Goal: Participate in discussion: Engage in conversation with other users on a specific topic

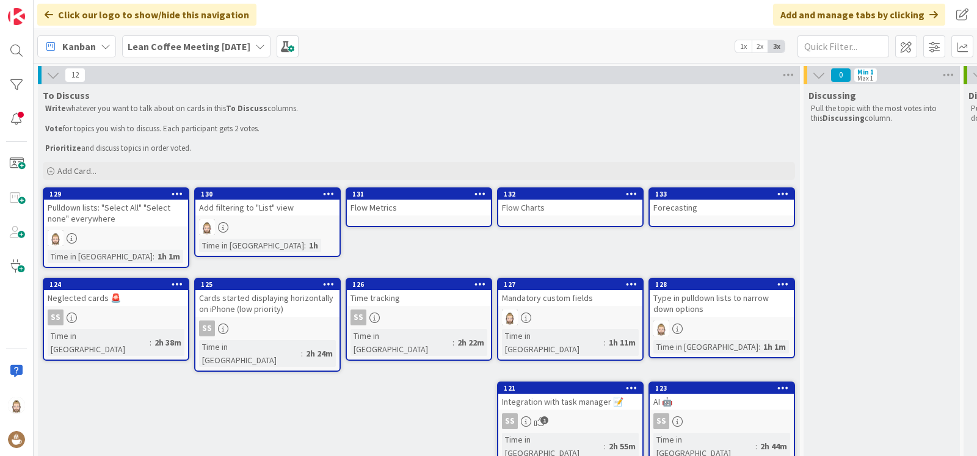
click at [562, 200] on div "Flow Charts" at bounding box center [570, 208] width 144 height 16
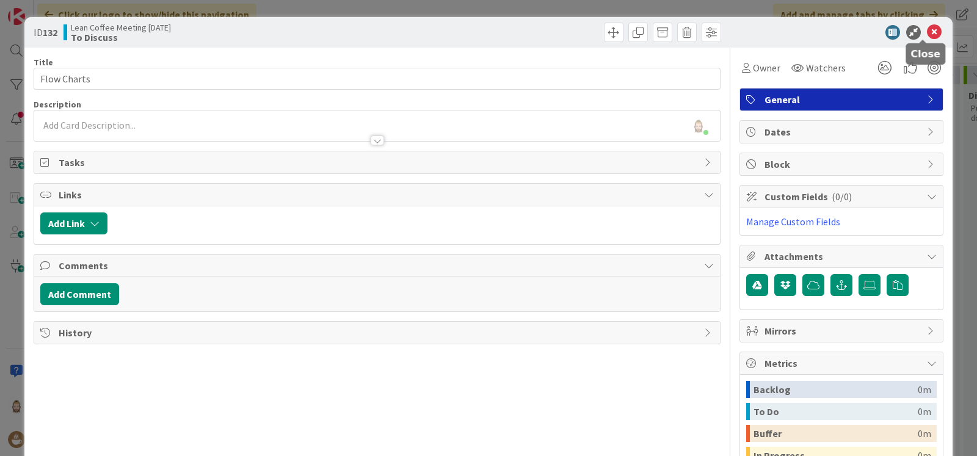
click at [927, 32] on icon at bounding box center [934, 32] width 15 height 15
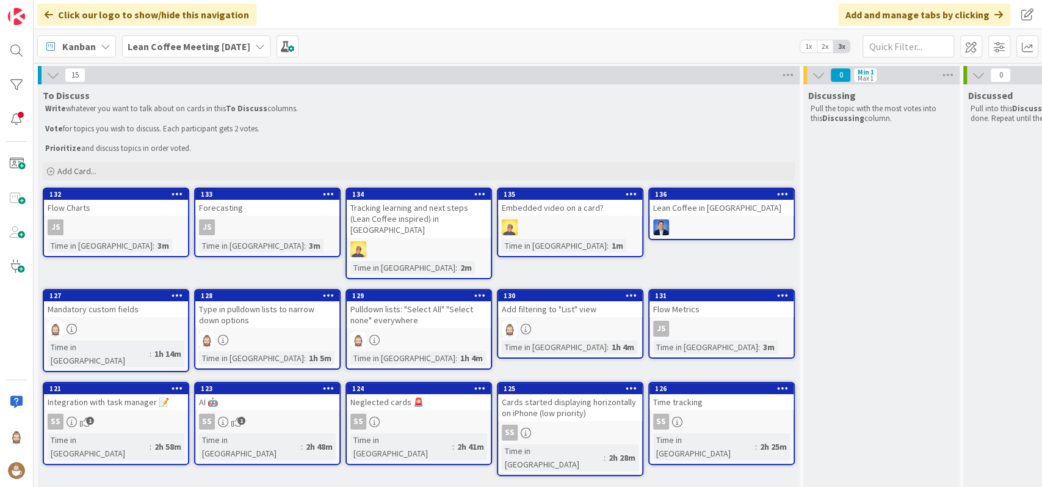
click at [325, 194] on icon at bounding box center [329, 193] width 12 height 9
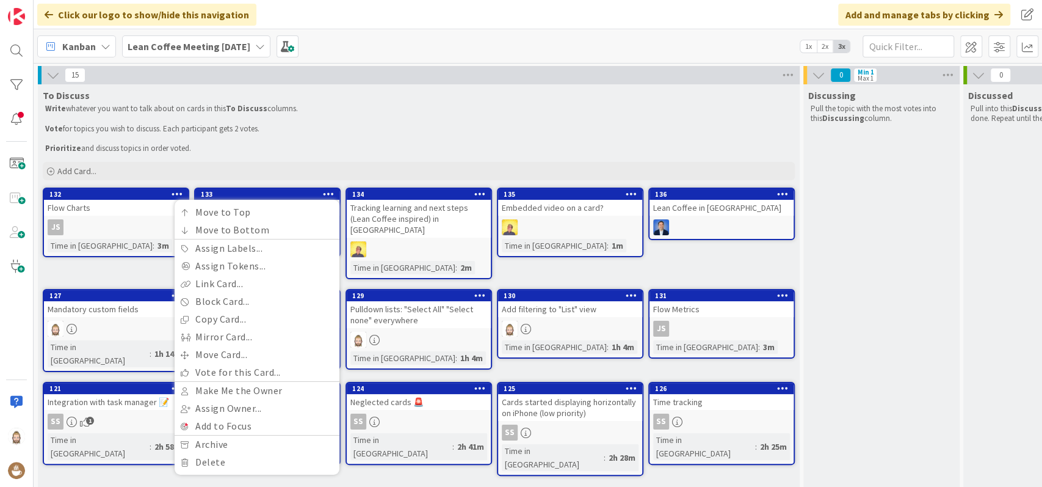
click at [382, 139] on p at bounding box center [418, 139] width 747 height 10
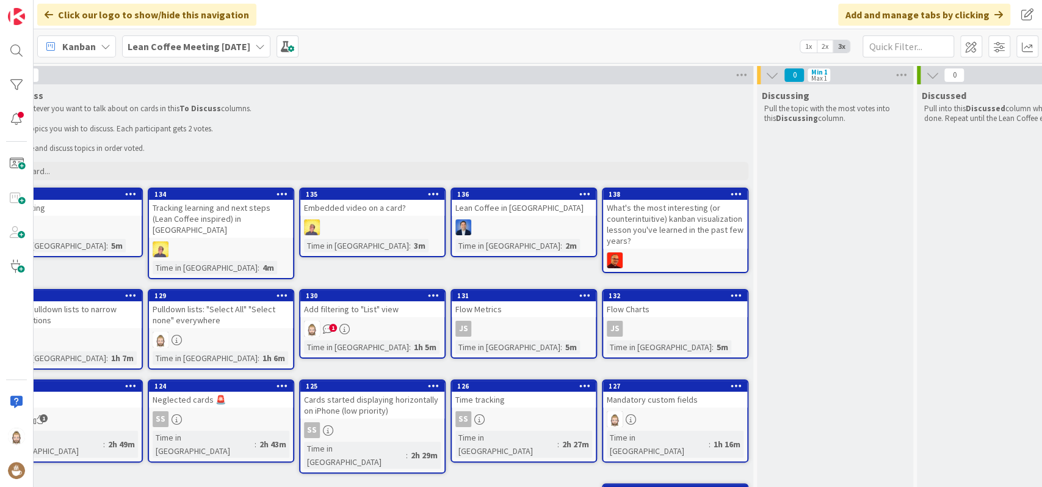
scroll to position [0, 247]
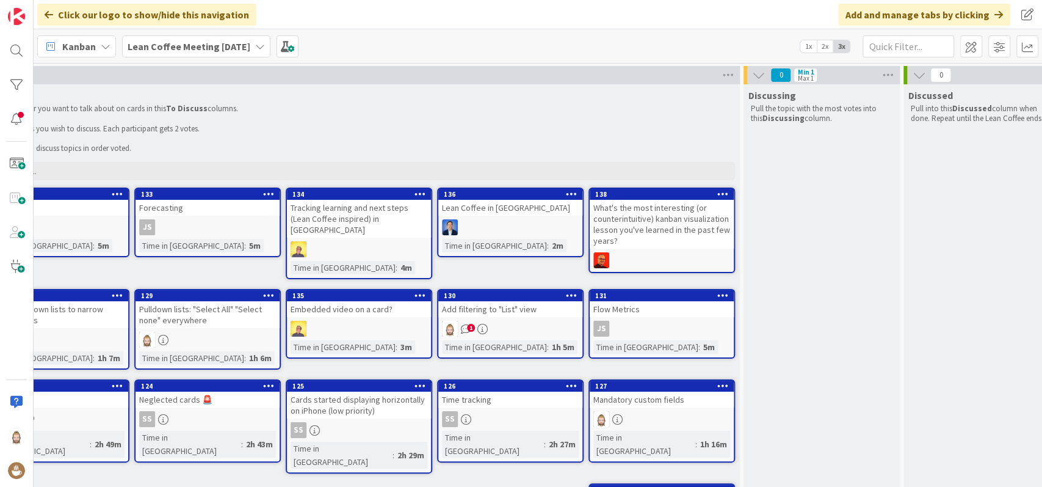
click at [726, 381] on icon at bounding box center [723, 385] width 12 height 9
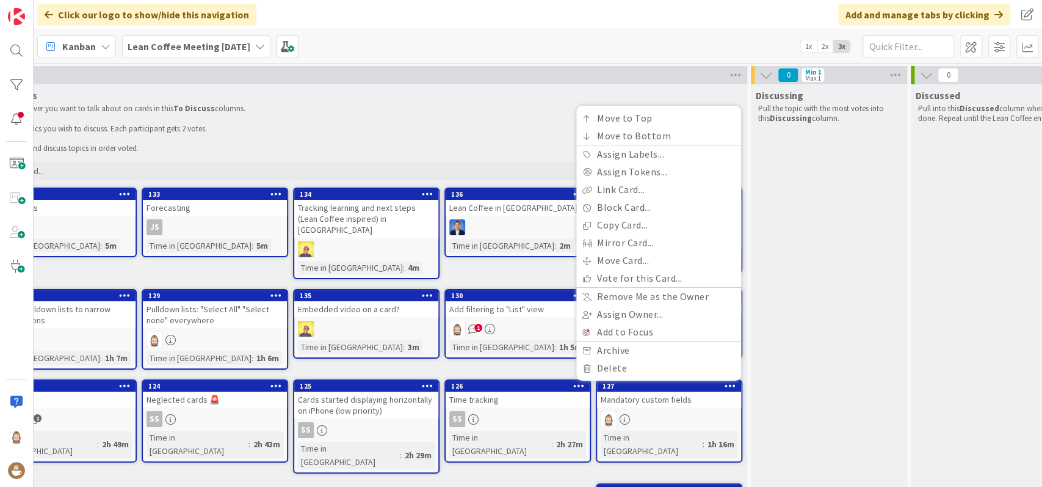
scroll to position [0, 253]
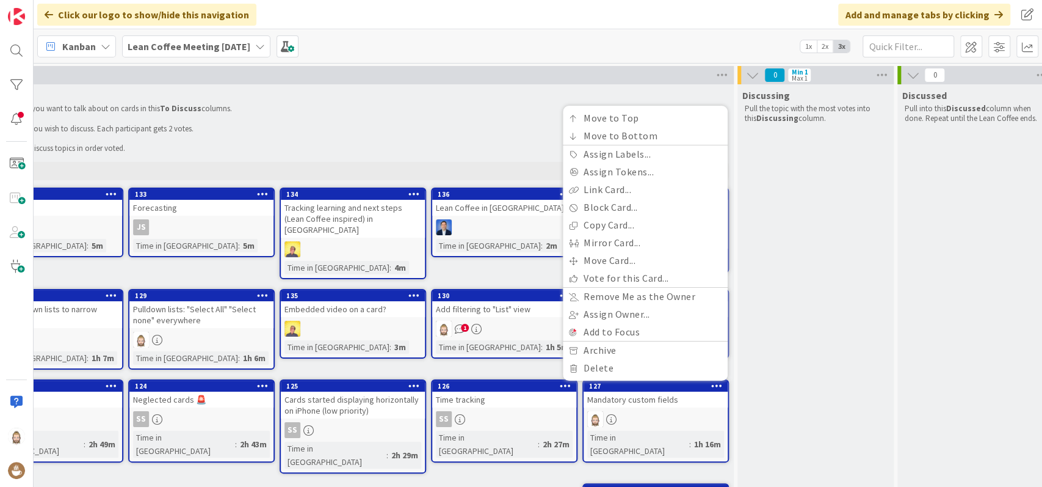
click at [714, 381] on icon at bounding box center [717, 385] width 12 height 9
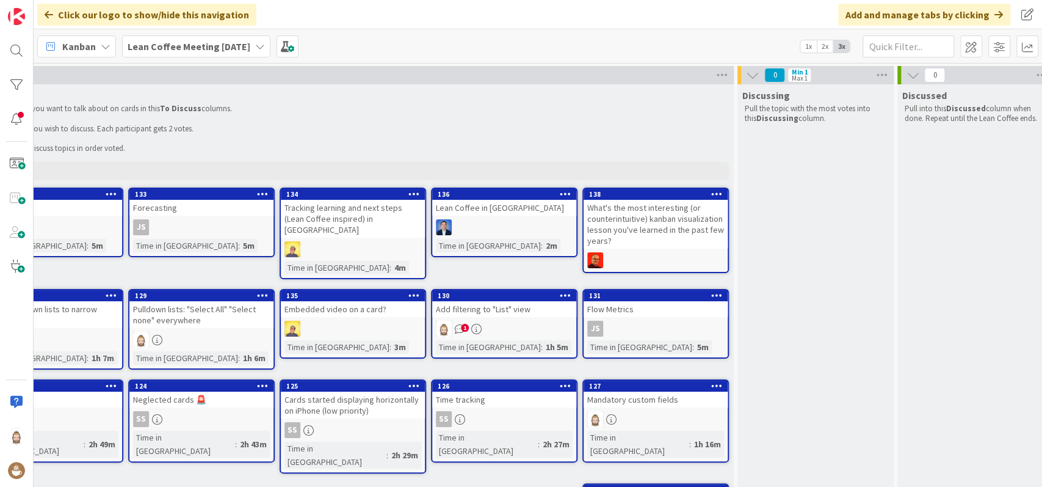
click at [714, 381] on icon at bounding box center [717, 385] width 12 height 9
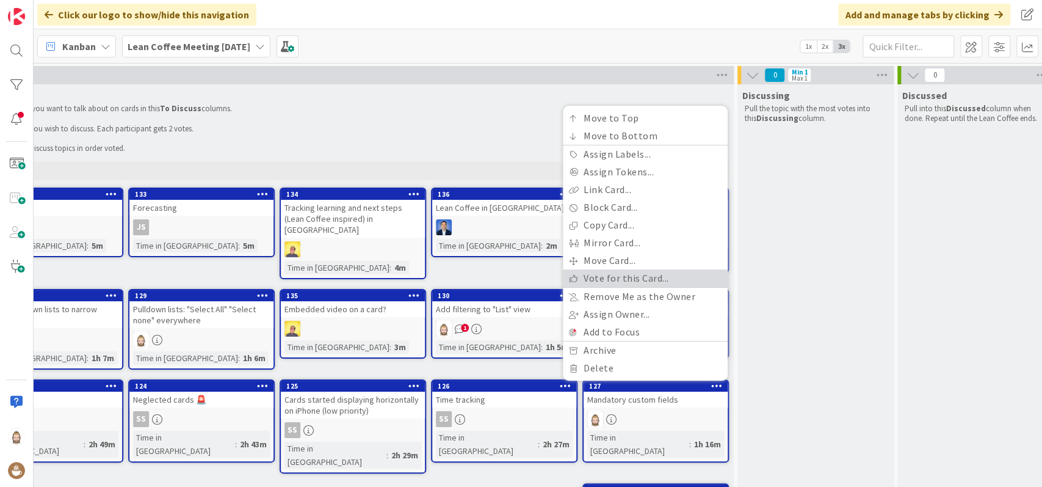
click at [667, 271] on link "Vote for this Card..." at bounding box center [645, 278] width 165 height 18
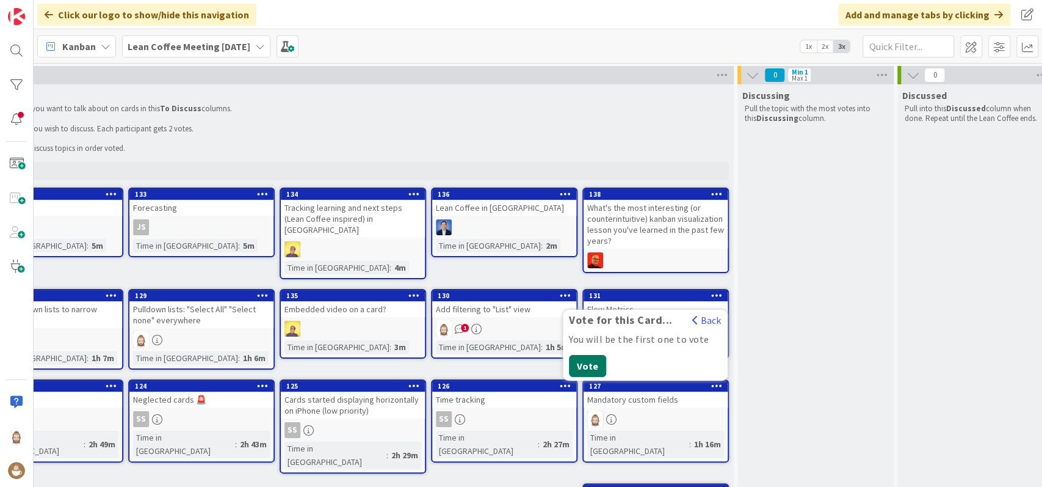
click at [589, 359] on button "Vote" at bounding box center [587, 366] width 37 height 22
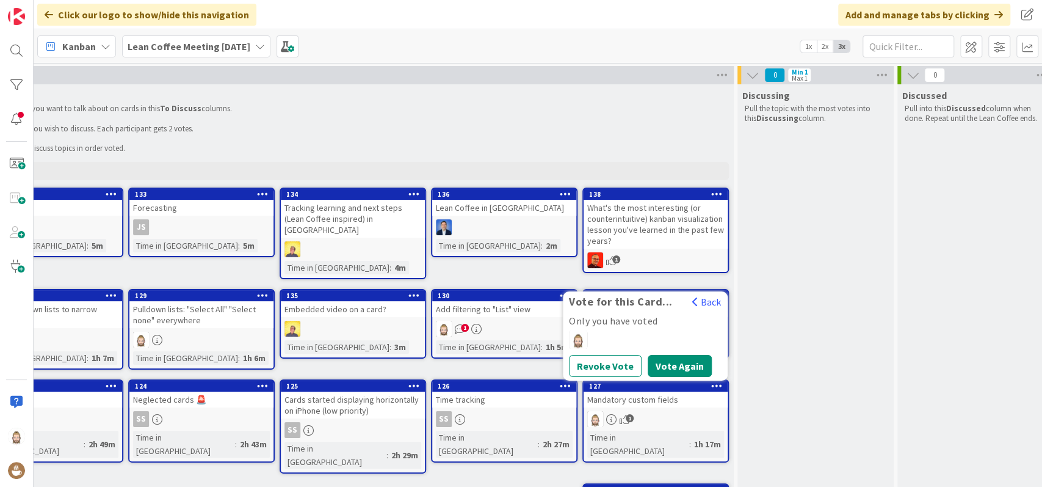
click at [516, 365] on div "To Discuss Write whatever you want to talk about on cards in this To Discuss co…" at bounding box center [353, 330] width 762 height 493
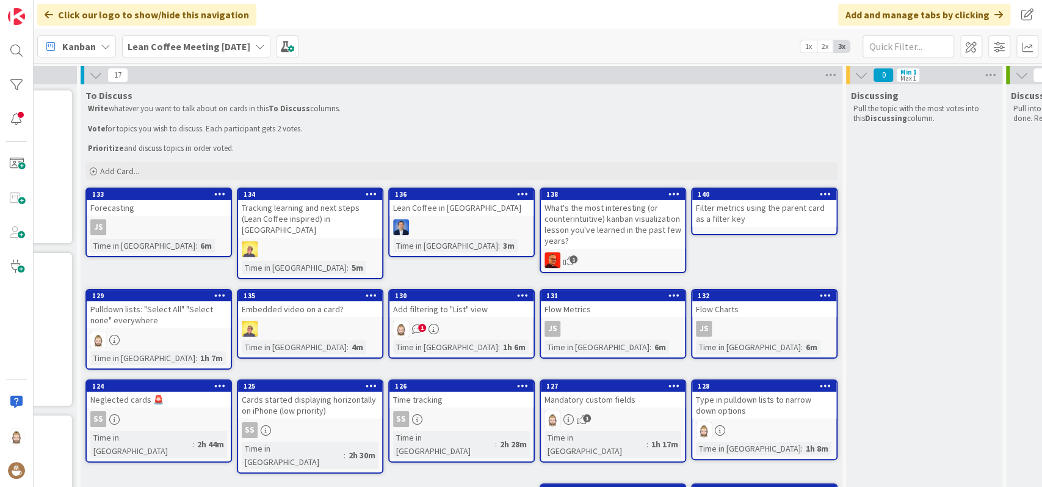
scroll to position [0, 147]
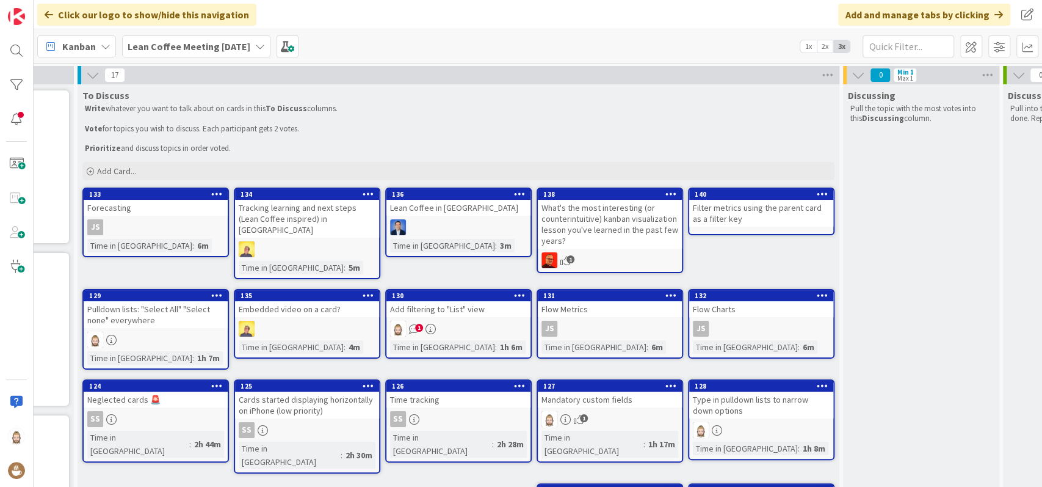
click at [218, 291] on icon at bounding box center [217, 295] width 12 height 9
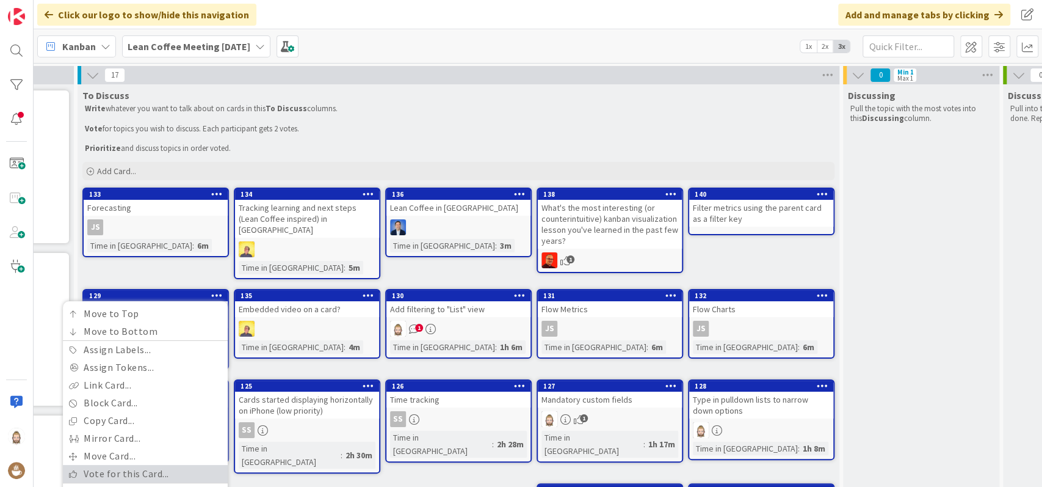
click at [159, 465] on link "Vote for this Card..." at bounding box center [145, 474] width 165 height 18
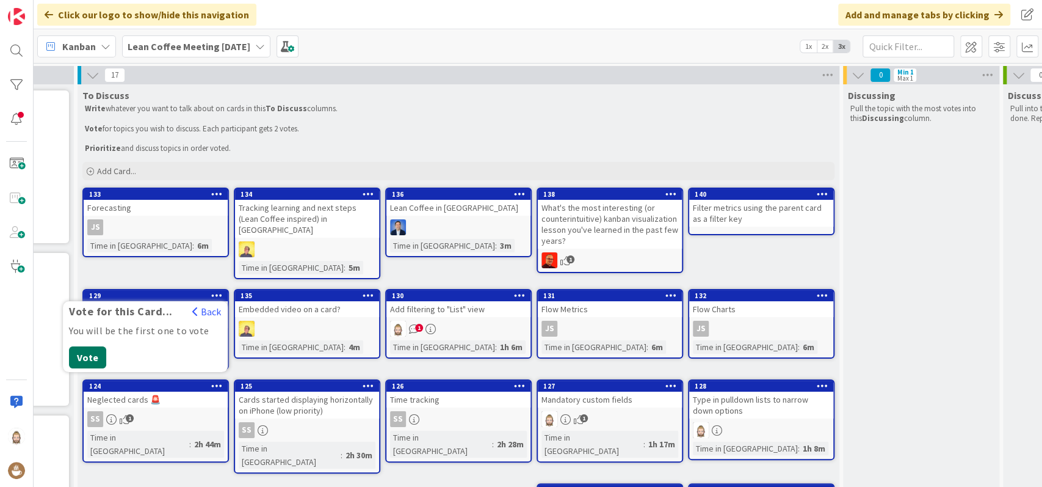
click at [90, 346] on button "Vote" at bounding box center [87, 357] width 37 height 22
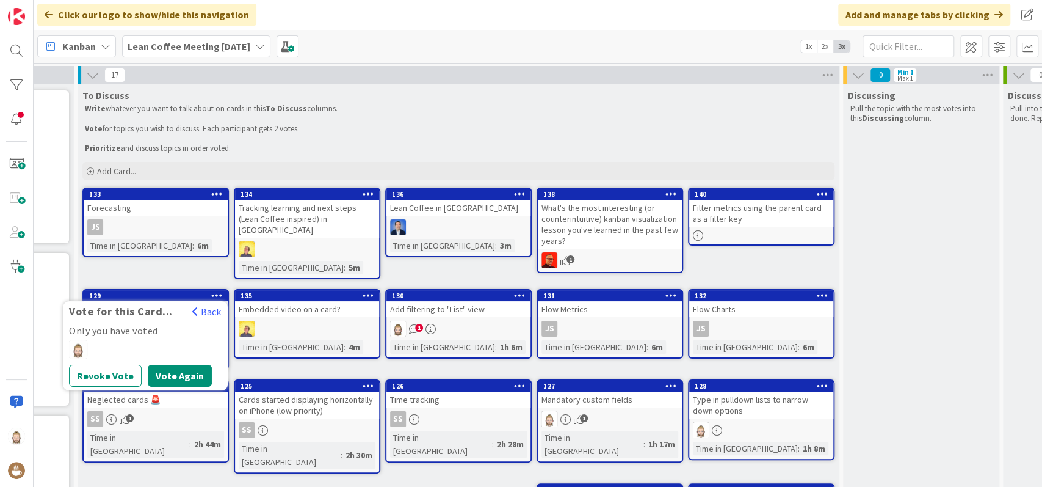
click at [419, 463] on div "To Discuss Write whatever you want to talk about on cards in this To Discuss co…" at bounding box center [459, 330] width 762 height 493
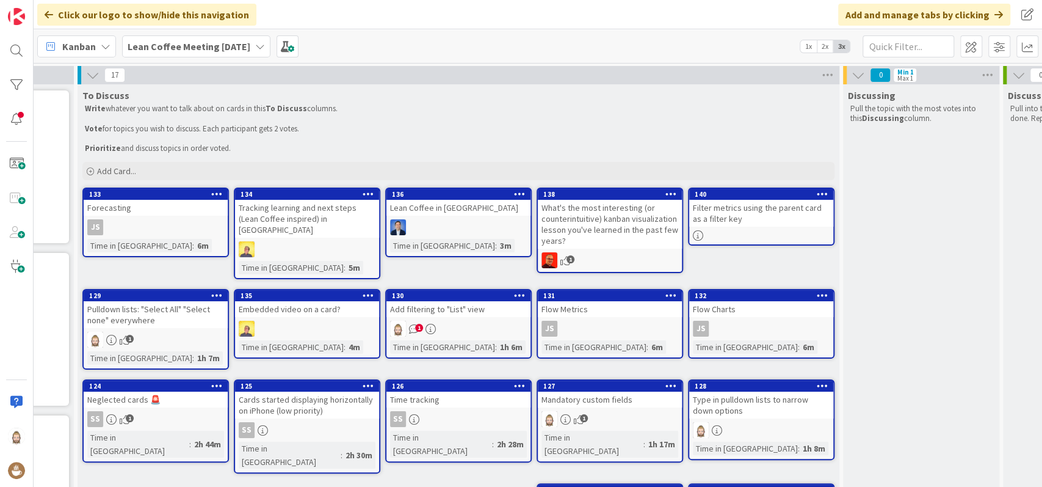
click at [462, 305] on div "Add filtering to "List" view" at bounding box center [458, 309] width 144 height 16
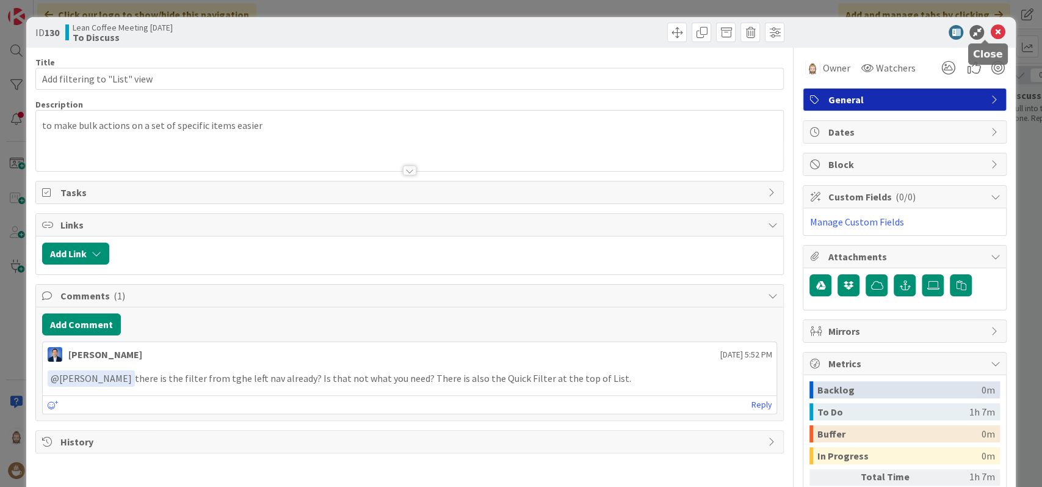
click at [992, 28] on icon at bounding box center [997, 32] width 15 height 15
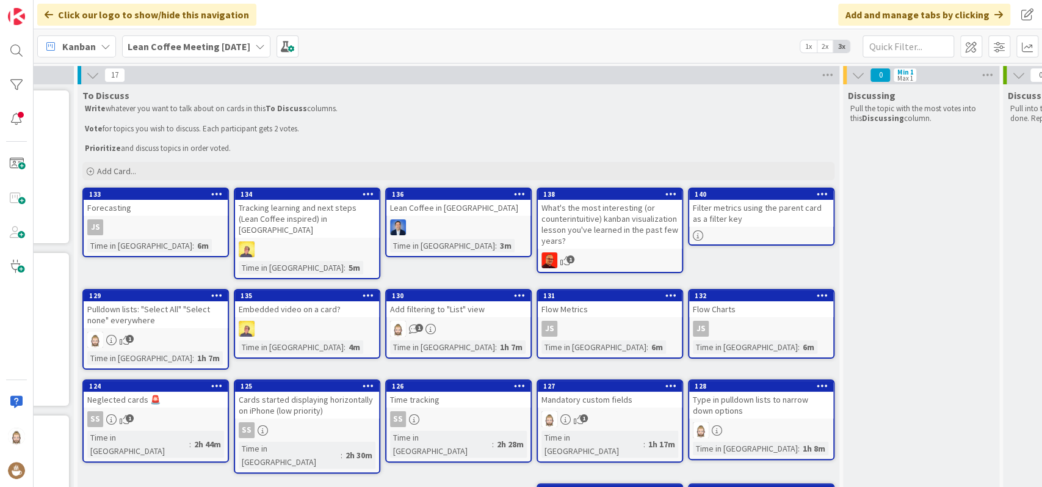
click at [517, 291] on icon at bounding box center [520, 295] width 12 height 9
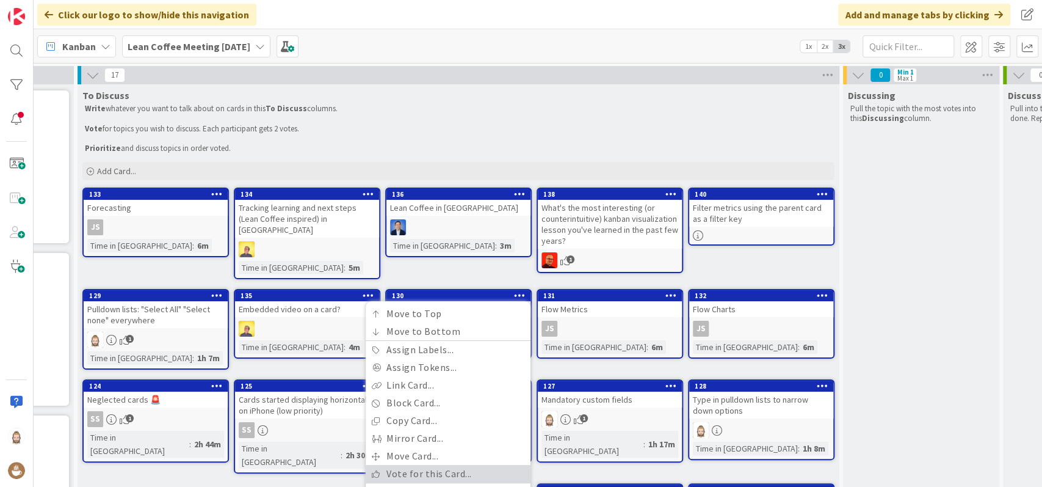
click at [432, 465] on link "Vote for this Card..." at bounding box center [448, 474] width 165 height 18
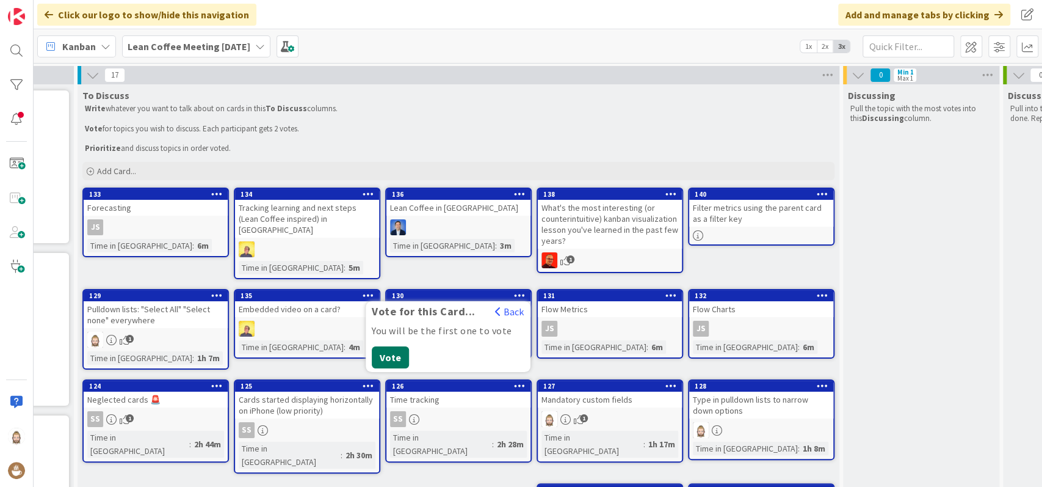
click at [394, 346] on button "Vote" at bounding box center [390, 357] width 37 height 22
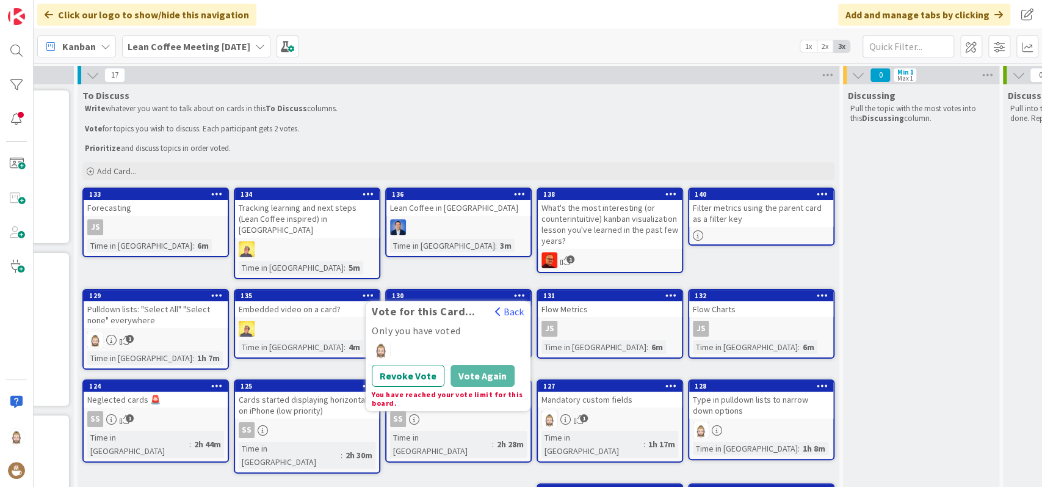
click at [447, 132] on p "Vote for topics you wish to discuss. Each participant gets 2 votes." at bounding box center [458, 129] width 747 height 10
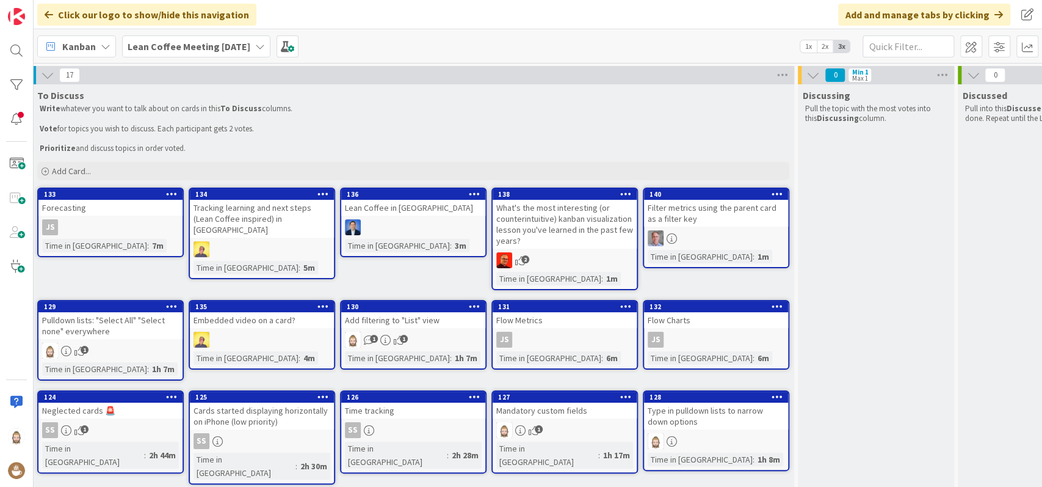
scroll to position [0, 225]
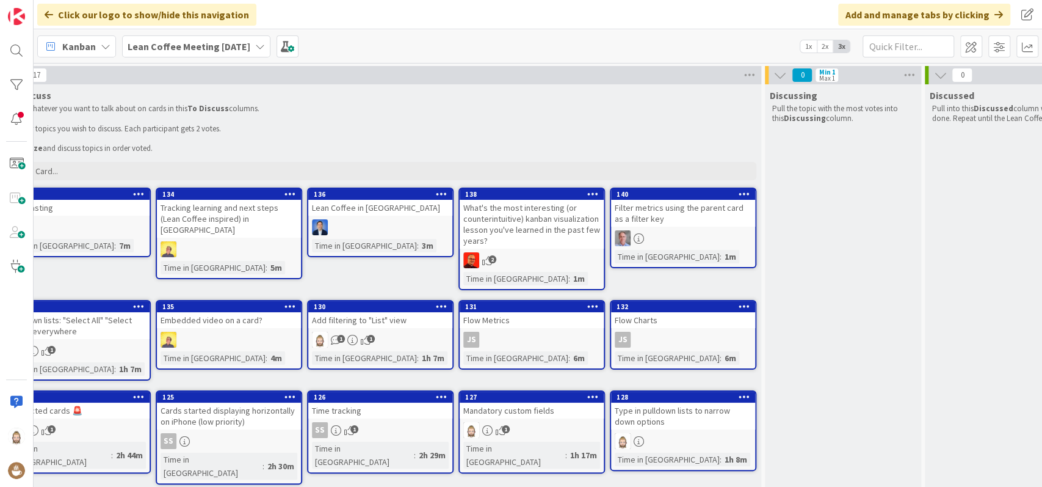
click at [706, 222] on div "Filter metrics using the parent card as a filter key" at bounding box center [683, 213] width 144 height 27
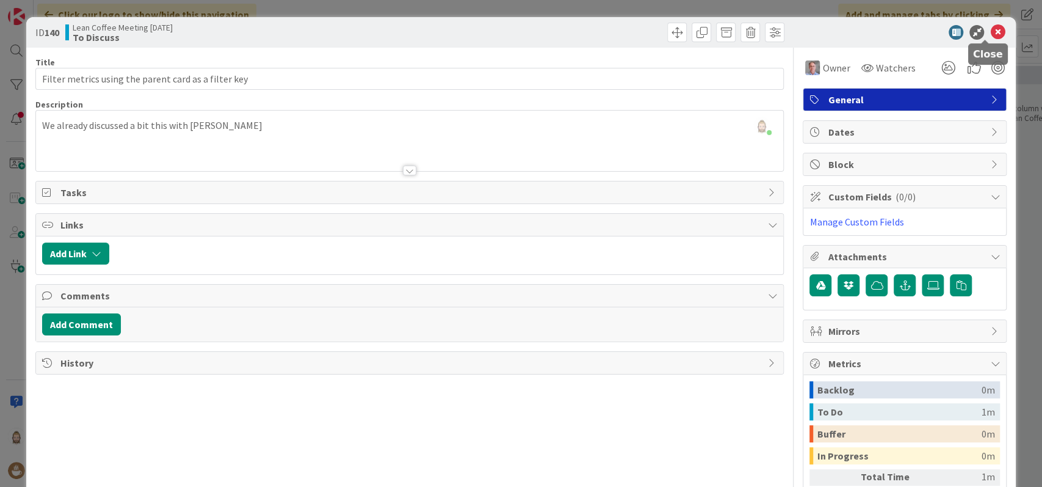
click at [990, 29] on icon at bounding box center [997, 32] width 15 height 15
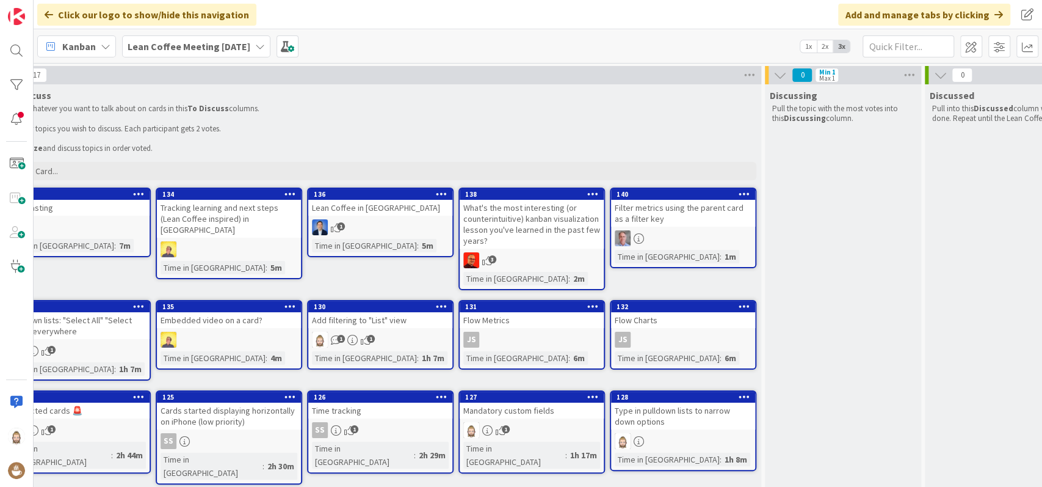
click at [358, 209] on div "Lean Coffee in [GEOGRAPHIC_DATA]" at bounding box center [380, 208] width 144 height 16
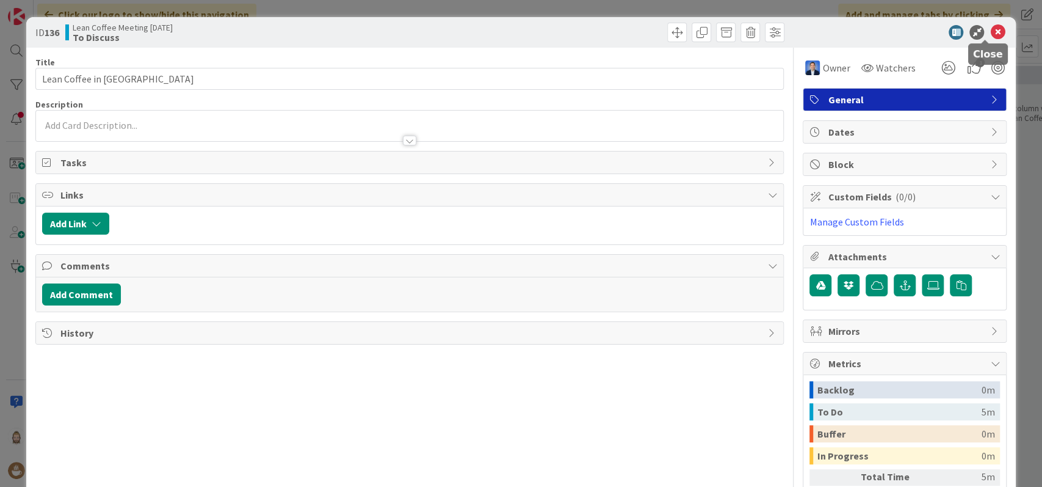
click at [990, 31] on icon at bounding box center [997, 32] width 15 height 15
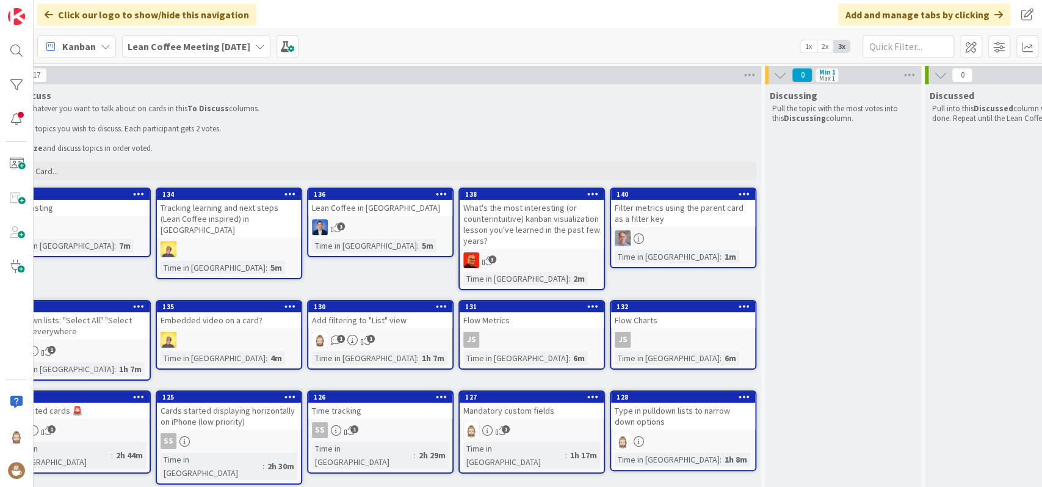
click at [239, 212] on div "Tracking learning and next steps (Lean Coffee inspired) in [GEOGRAPHIC_DATA]" at bounding box center [229, 219] width 144 height 38
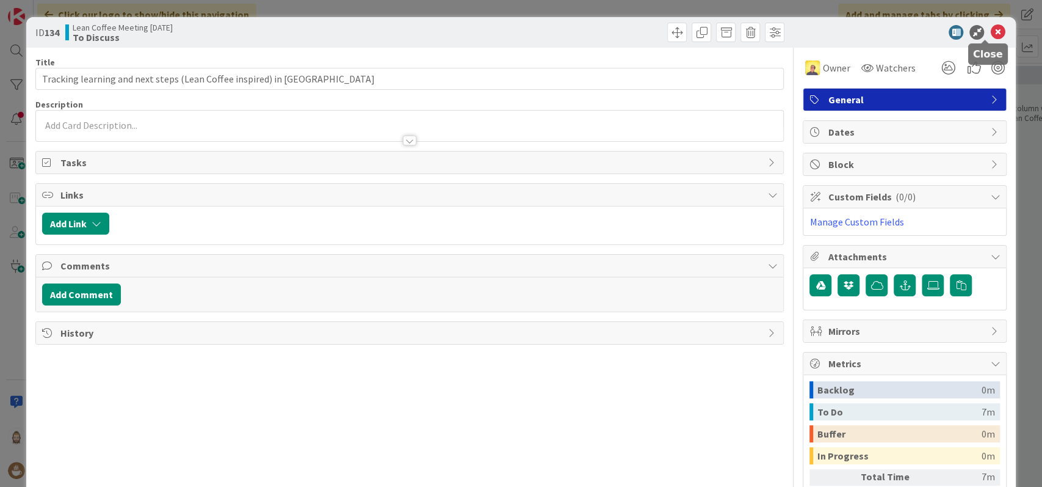
click at [990, 29] on icon at bounding box center [997, 32] width 15 height 15
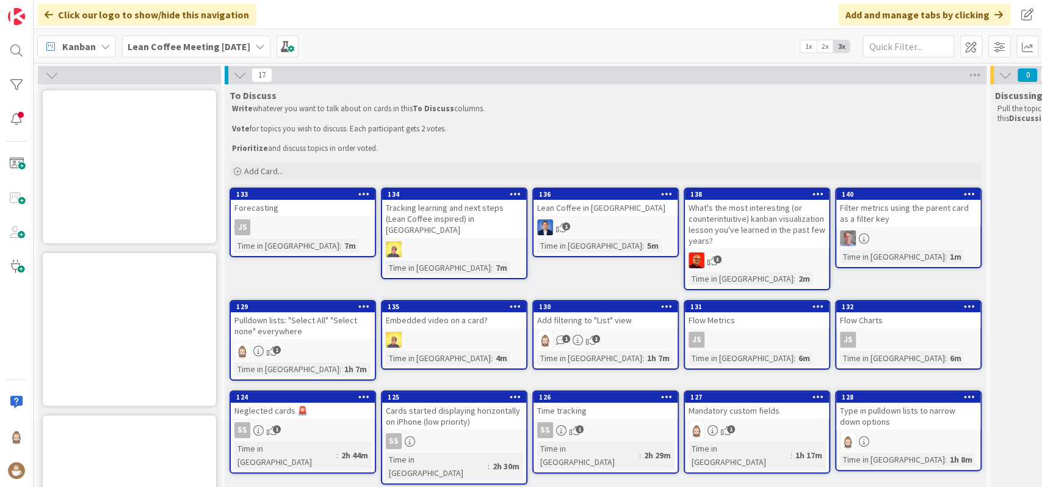
click at [298, 212] on div "Forecasting" at bounding box center [303, 208] width 144 height 16
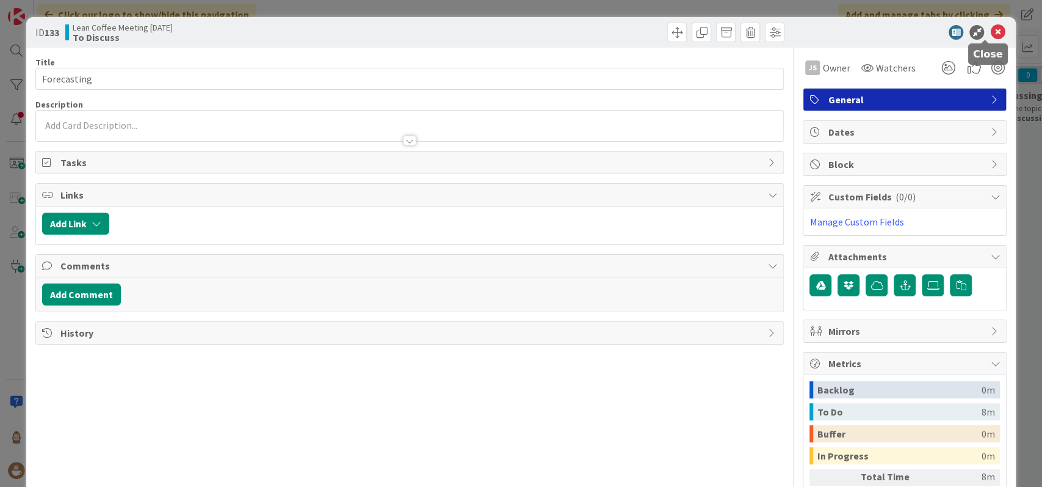
click at [990, 29] on icon at bounding box center [997, 32] width 15 height 15
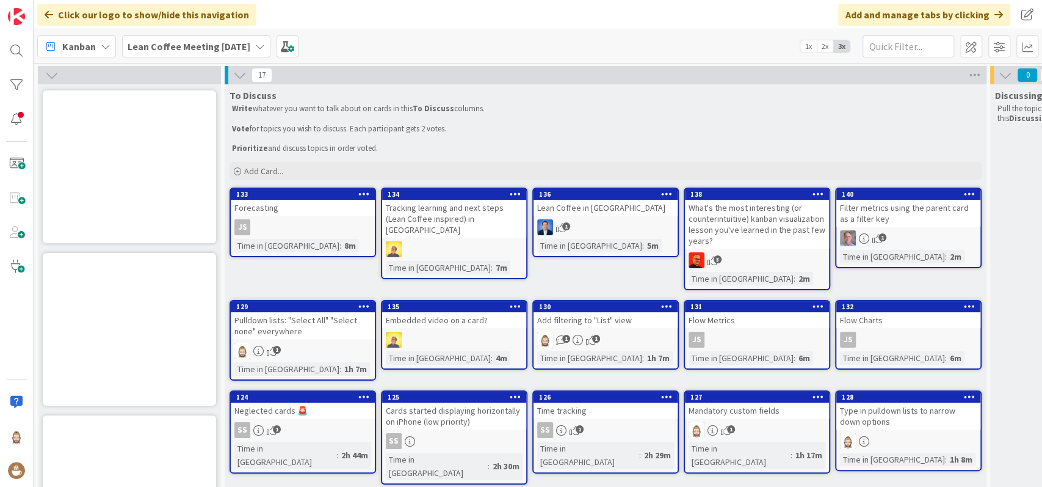
click at [473, 322] on div "Embedded video on a card?" at bounding box center [454, 320] width 144 height 16
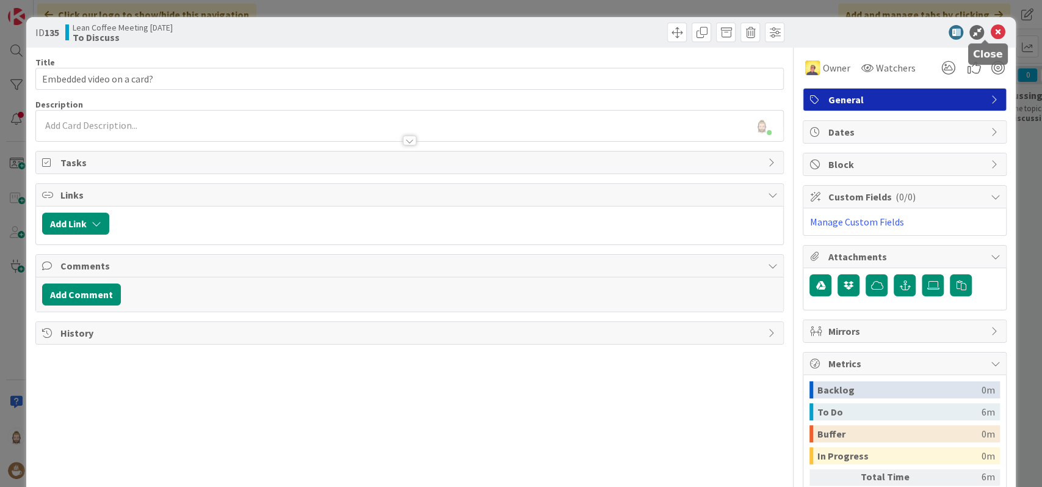
click at [990, 30] on icon at bounding box center [997, 32] width 15 height 15
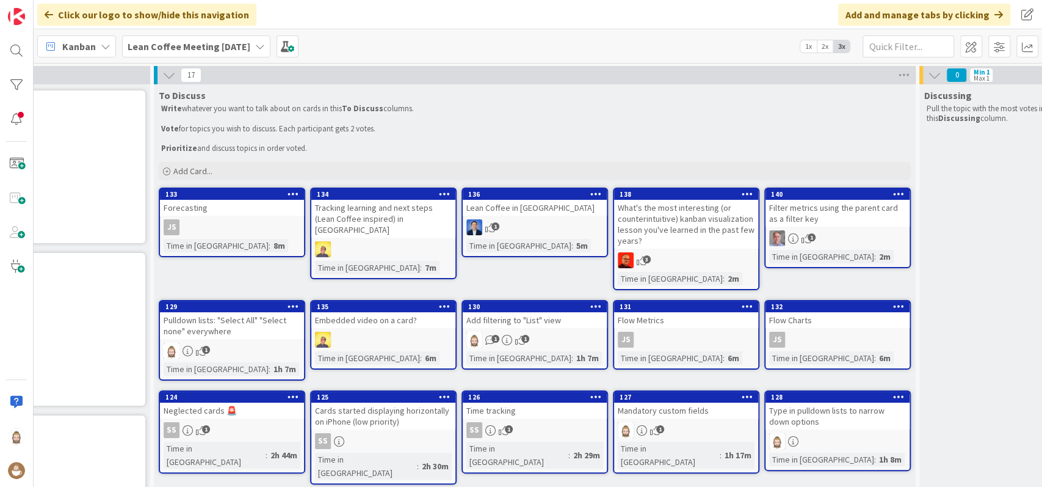
scroll to position [0, 102]
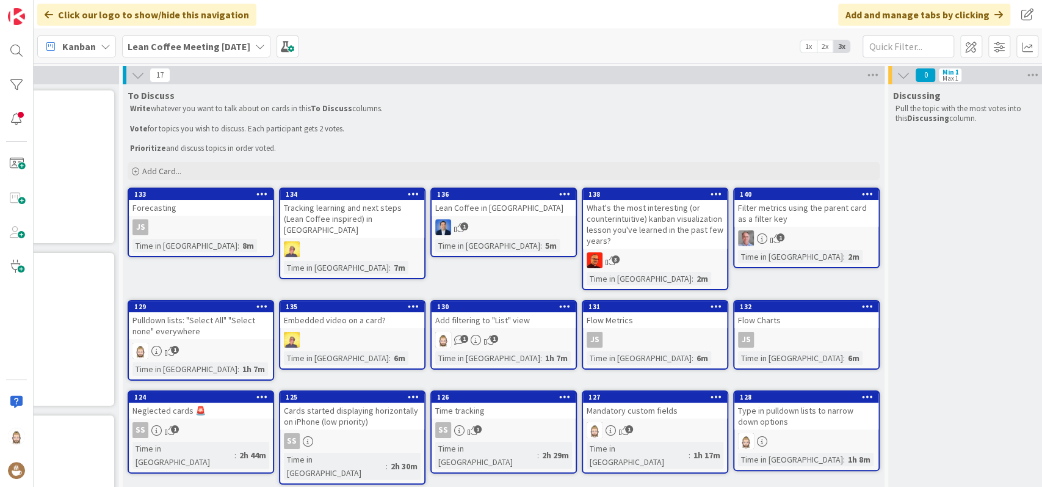
click at [215, 323] on div "Pulldown lists: "Select All" "Select none" everywhere" at bounding box center [201, 325] width 144 height 27
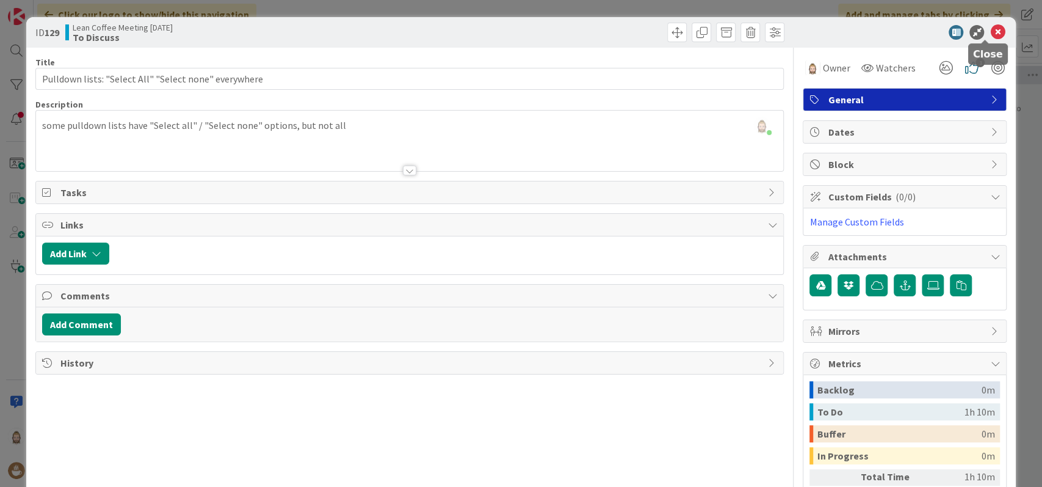
click at [990, 32] on icon at bounding box center [997, 32] width 15 height 15
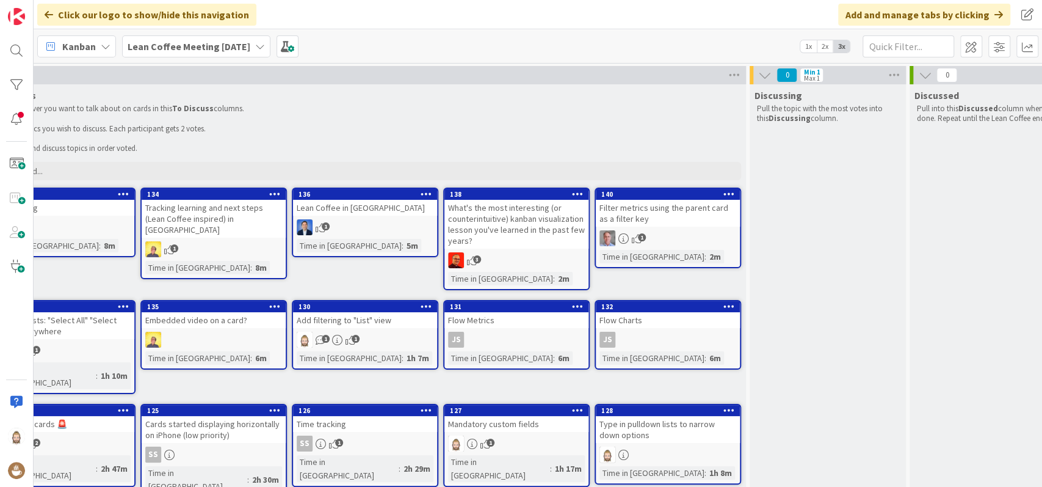
scroll to position [0, 225]
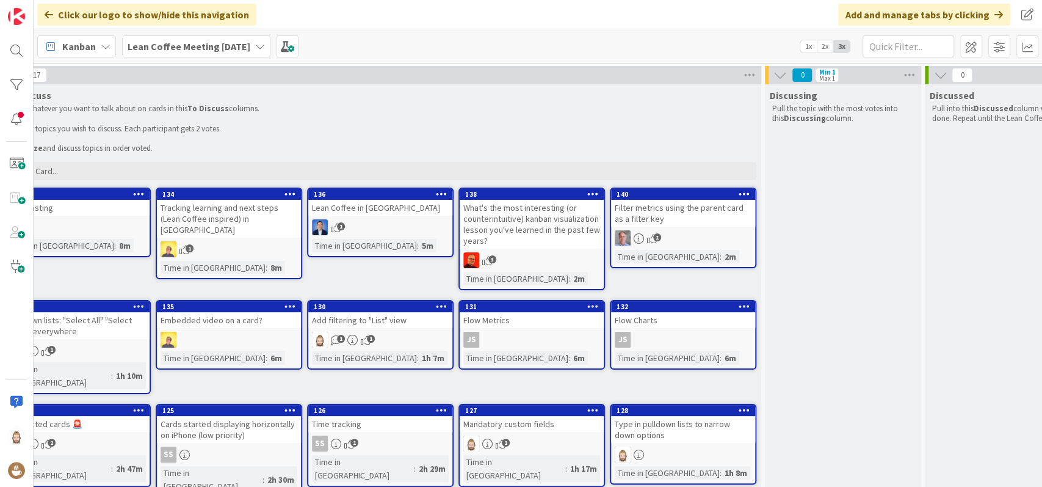
click at [405, 326] on div "Add filtering to "List" view" at bounding box center [380, 320] width 144 height 16
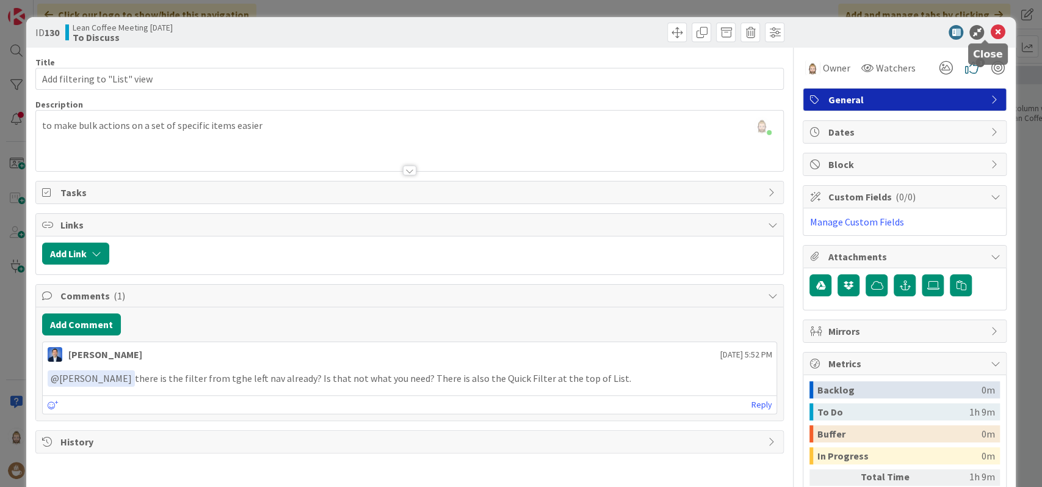
click at [990, 33] on icon at bounding box center [997, 32] width 15 height 15
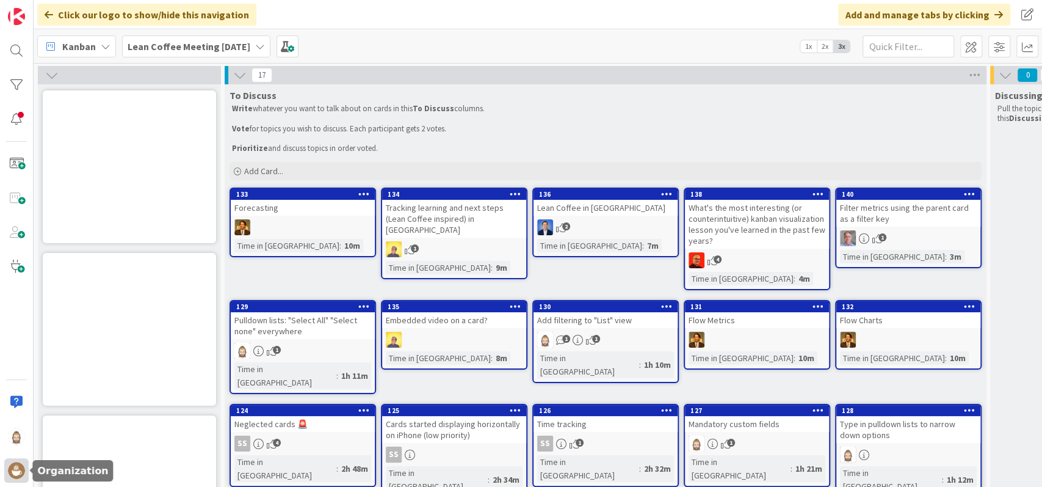
click at [20, 471] on img at bounding box center [16, 470] width 17 height 17
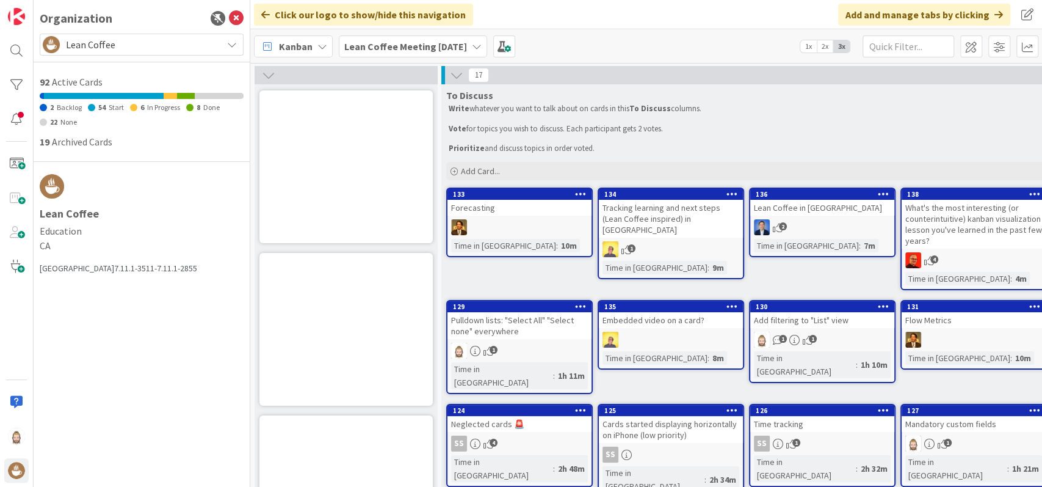
click at [128, 45] on span "Lean Coffee" at bounding box center [141, 44] width 150 height 17
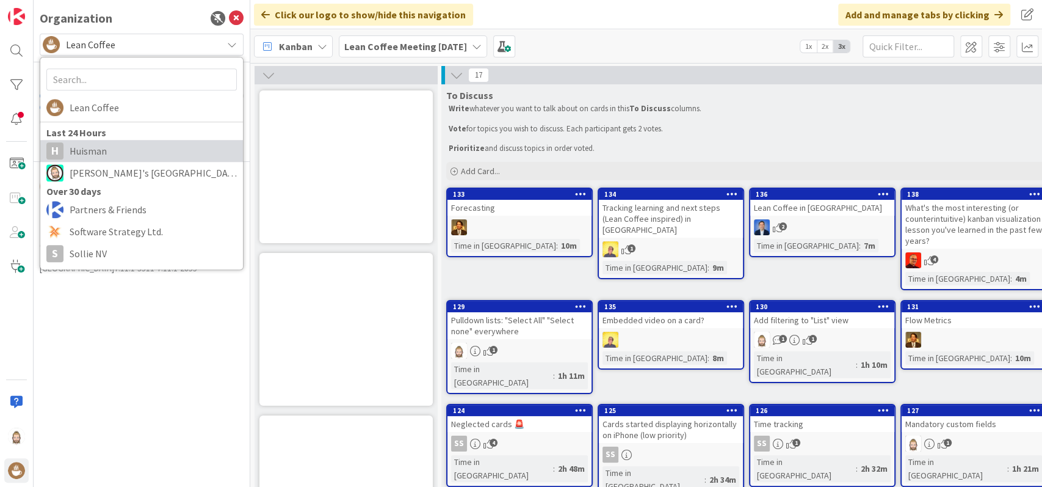
click at [104, 146] on span "Huisman" at bounding box center [153, 151] width 167 height 18
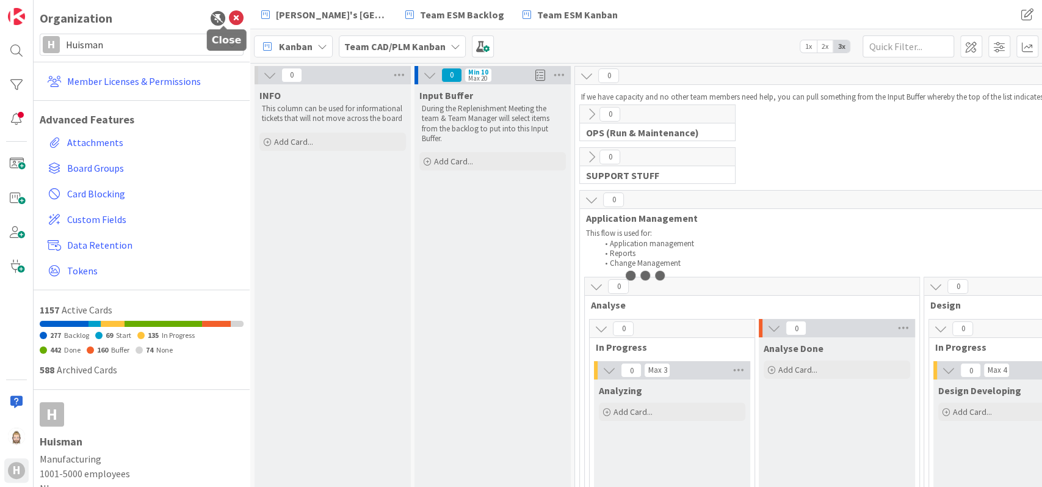
click at [229, 17] on icon at bounding box center [236, 18] width 15 height 15
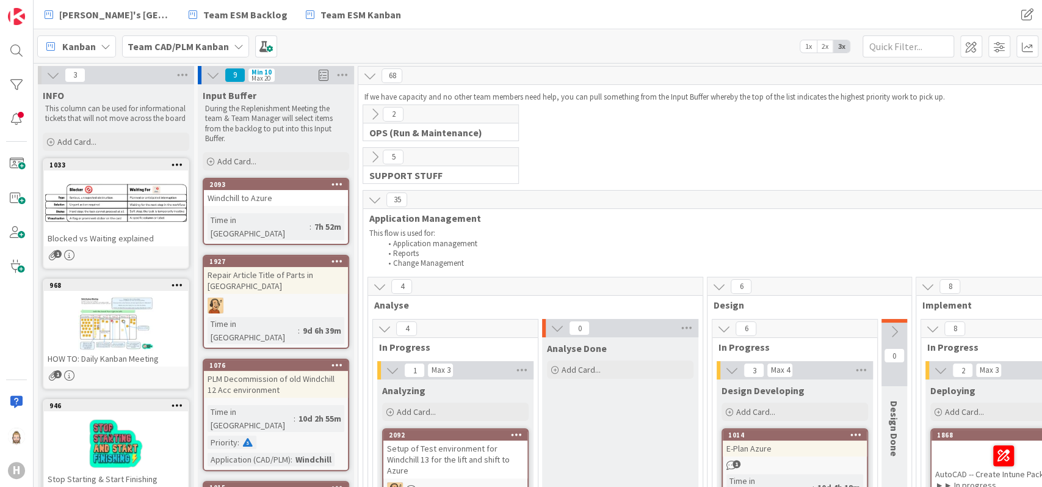
click at [107, 42] on icon at bounding box center [106, 47] width 10 height 10
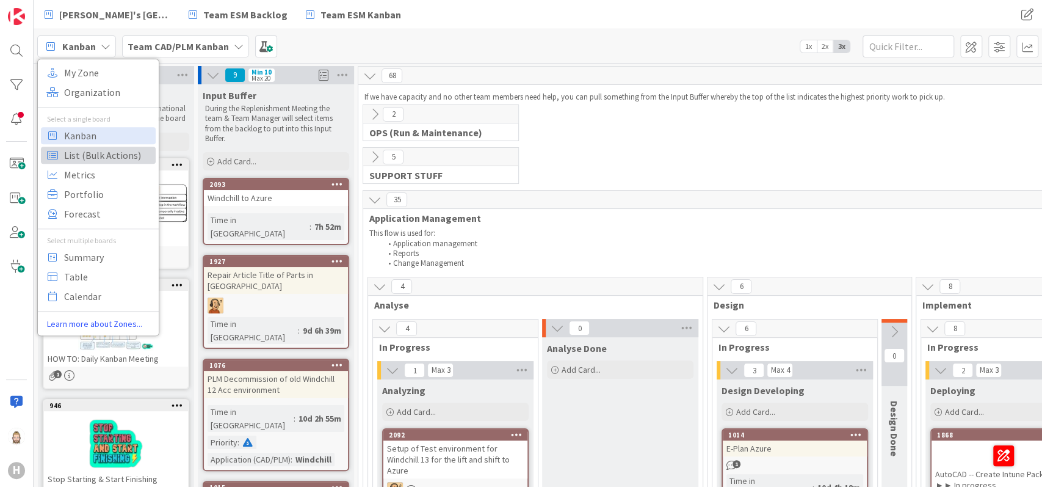
click at [93, 155] on span "List (Bulk Actions)" at bounding box center [108, 155] width 88 height 18
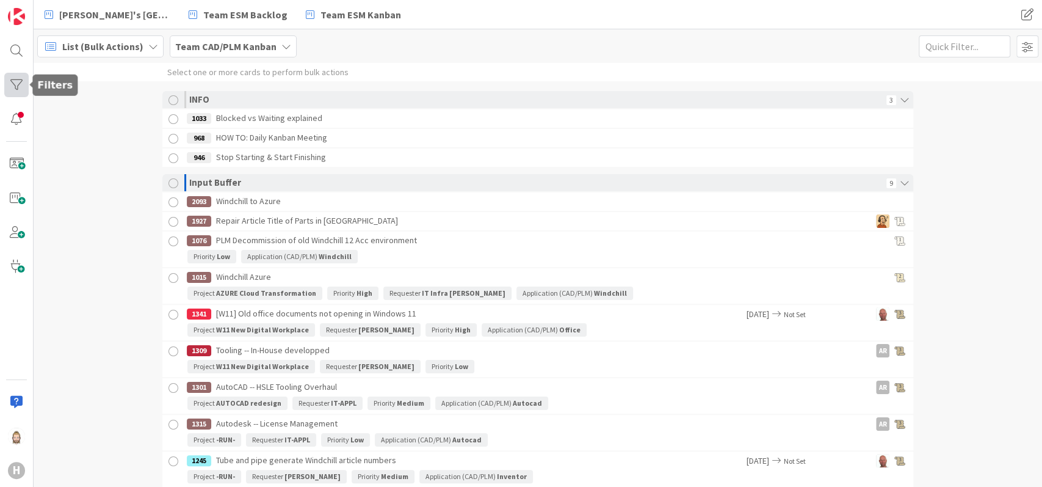
click at [20, 94] on div at bounding box center [16, 85] width 24 height 24
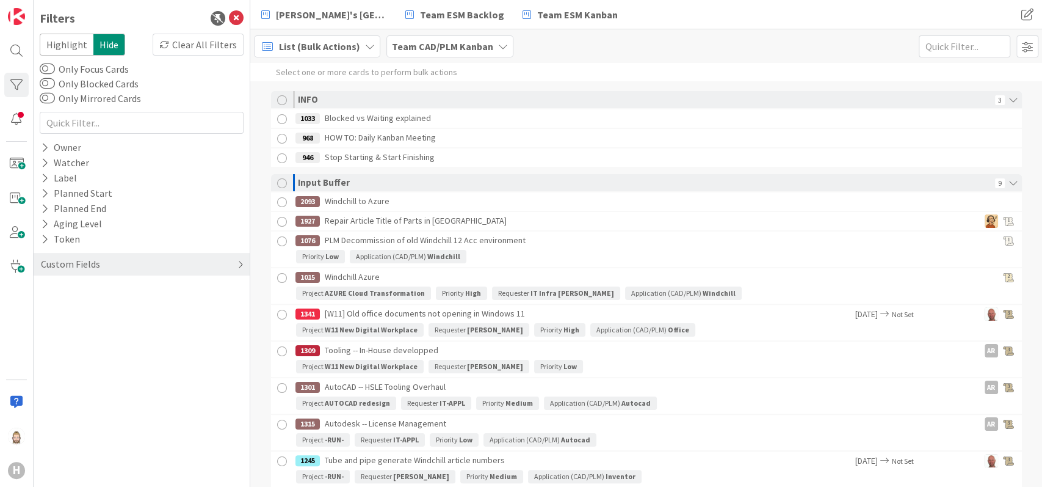
click at [87, 264] on div "Custom Fields" at bounding box center [71, 263] width 62 height 15
click at [80, 279] on div "Custom Fields Project Requester Priority Application (CAD/PLM)" at bounding box center [142, 295] width 204 height 96
click at [78, 285] on button "Project" at bounding box center [63, 288] width 46 height 15
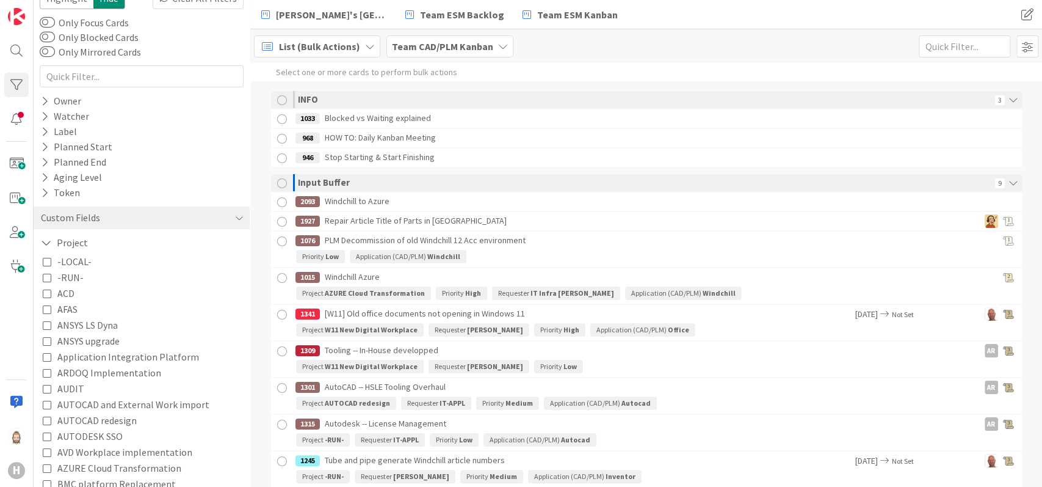
scroll to position [81, 0]
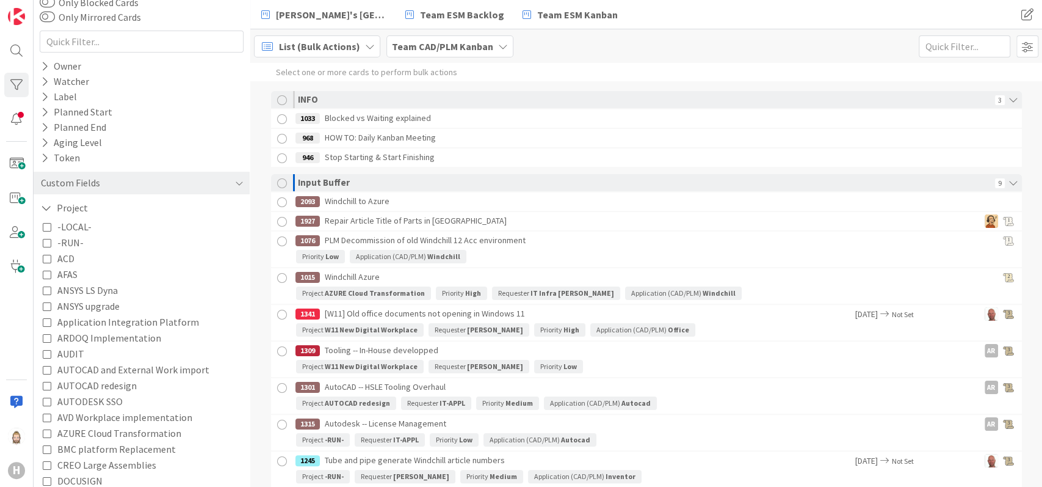
click at [115, 383] on span "AUTOCAD redesign" at bounding box center [96, 385] width 79 height 16
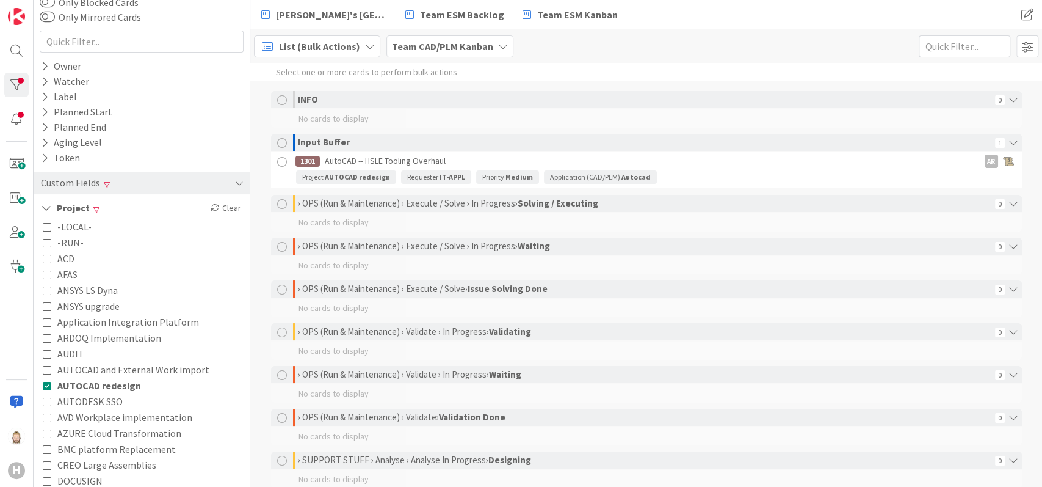
click at [48, 383] on icon at bounding box center [47, 385] width 9 height 9
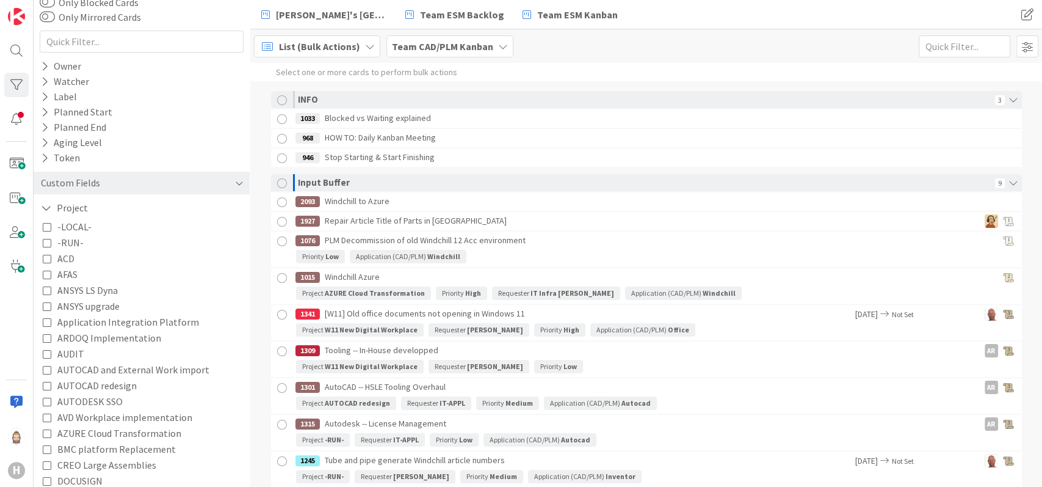
click at [217, 183] on div "Custom Fields" at bounding box center [142, 183] width 216 height 23
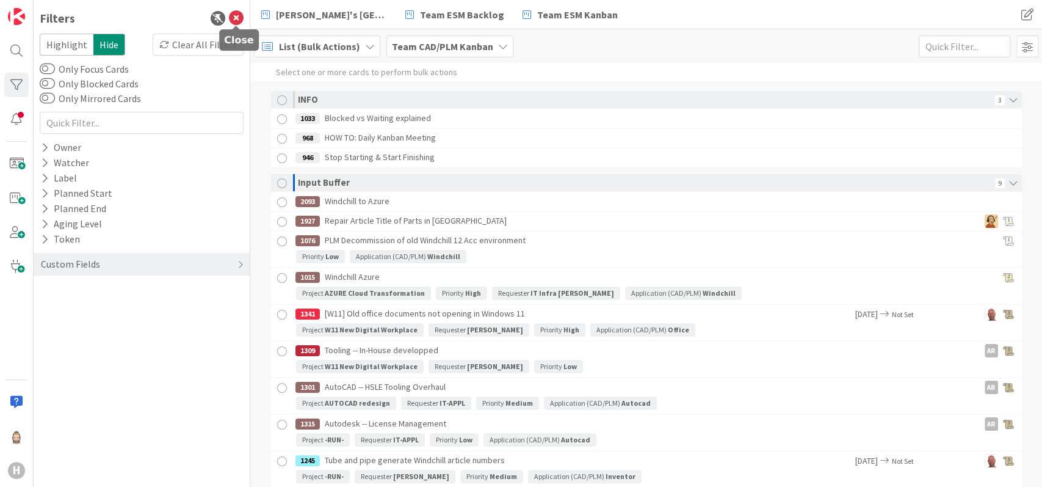
click at [242, 18] on icon at bounding box center [236, 18] width 15 height 15
